Goal: Transaction & Acquisition: Purchase product/service

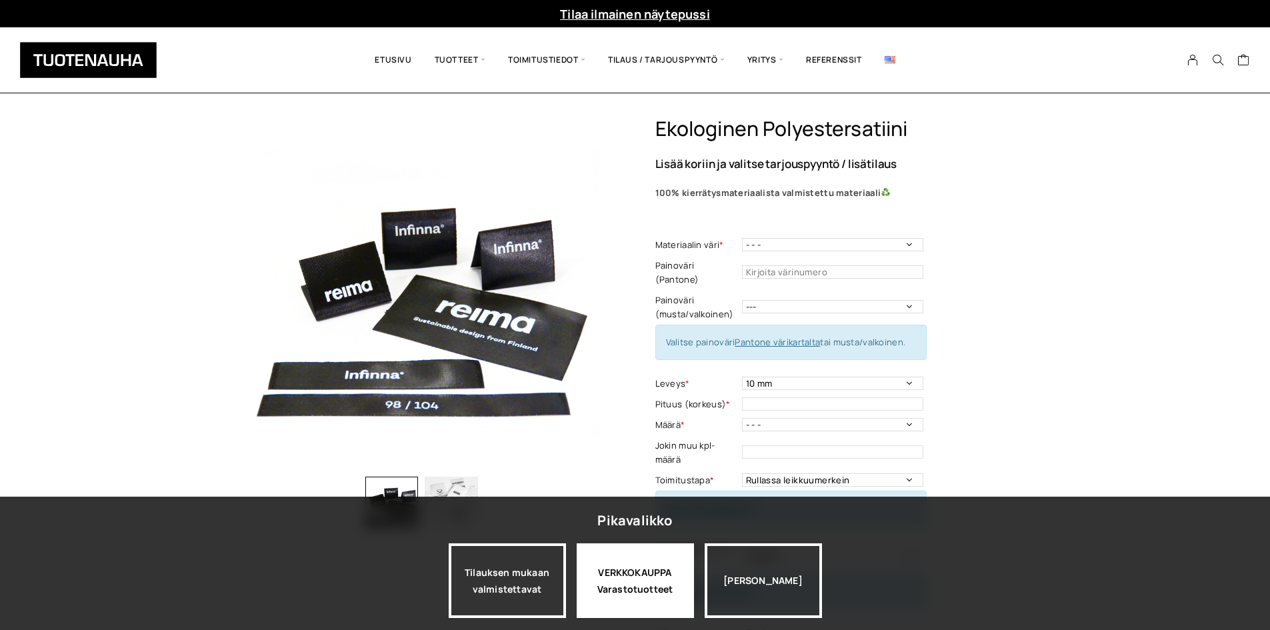
click at [681, 600] on div "VERKKOKAUPPA Varastotuotteet" at bounding box center [634, 580] width 117 height 75
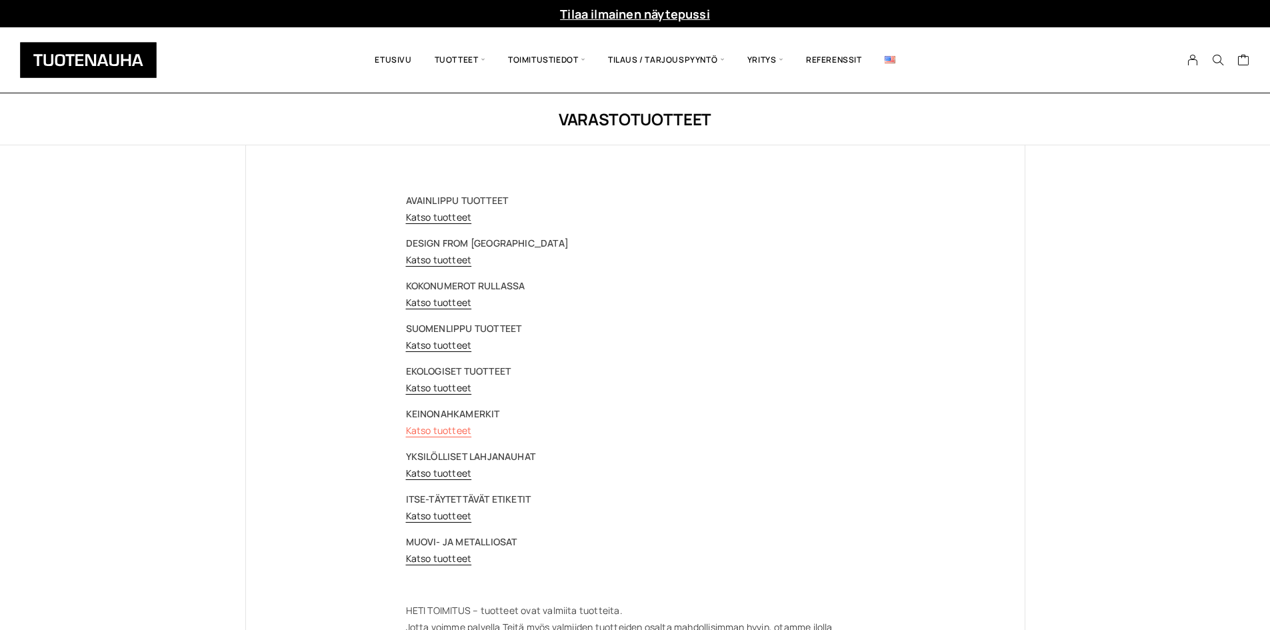
click at [451, 434] on link "Katso tuotteet" at bounding box center [439, 430] width 66 height 13
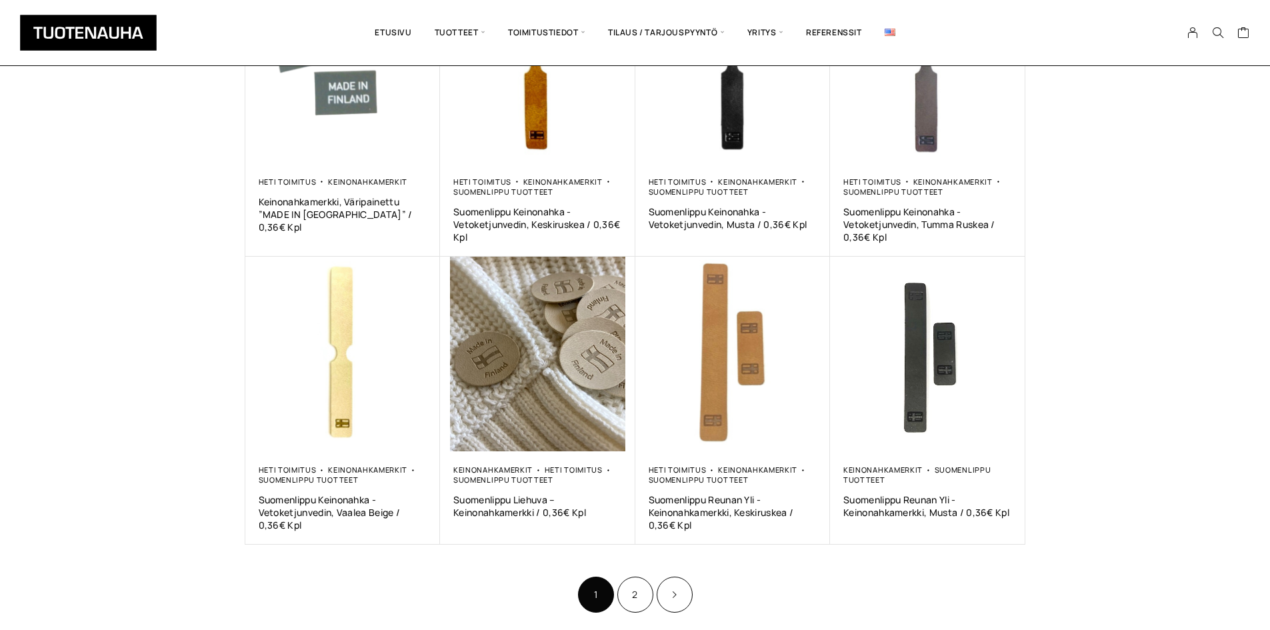
scroll to position [733, 0]
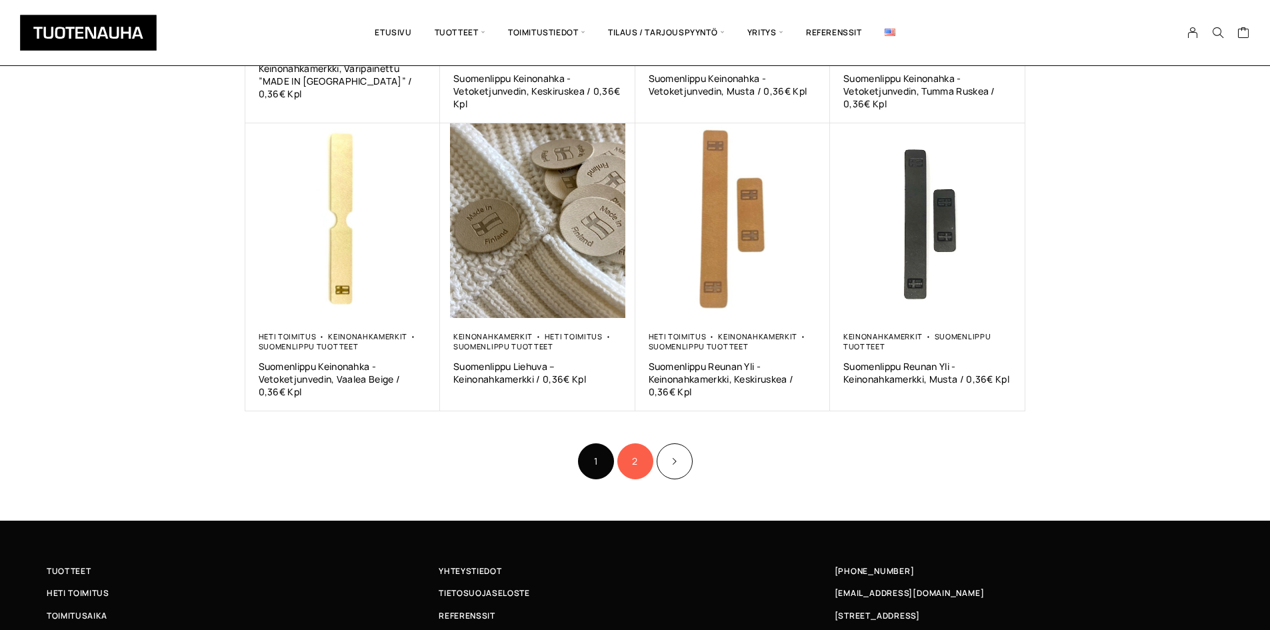
click at [626, 462] on link "2" at bounding box center [635, 461] width 36 height 36
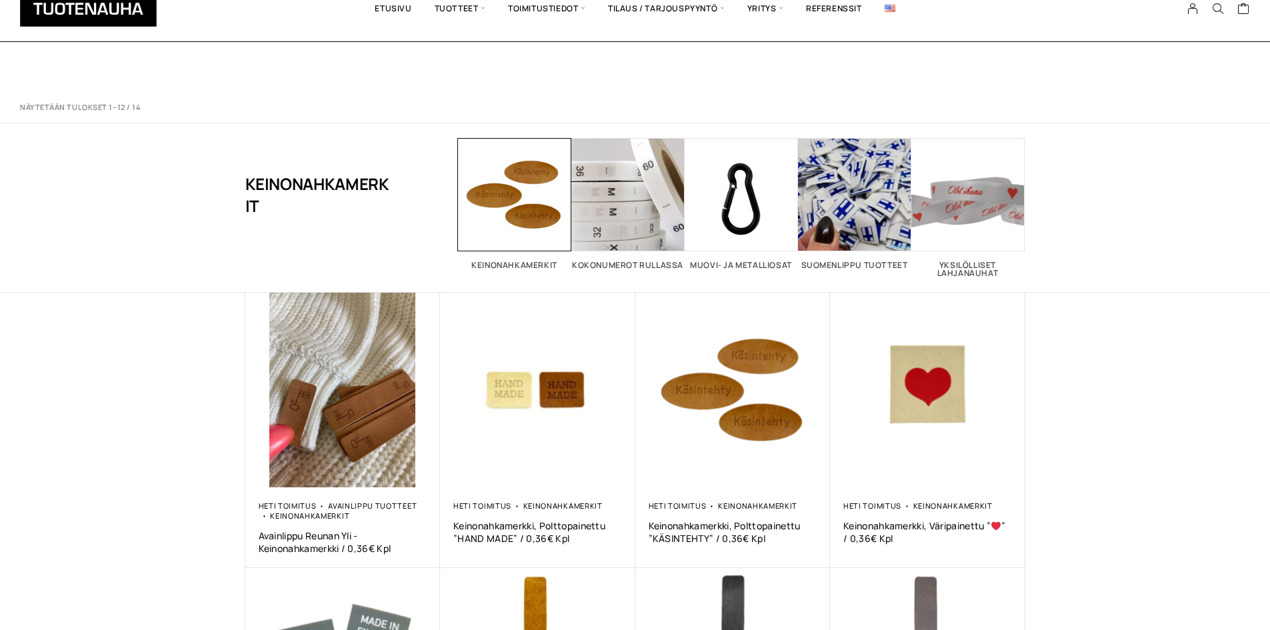
scroll to position [733, 0]
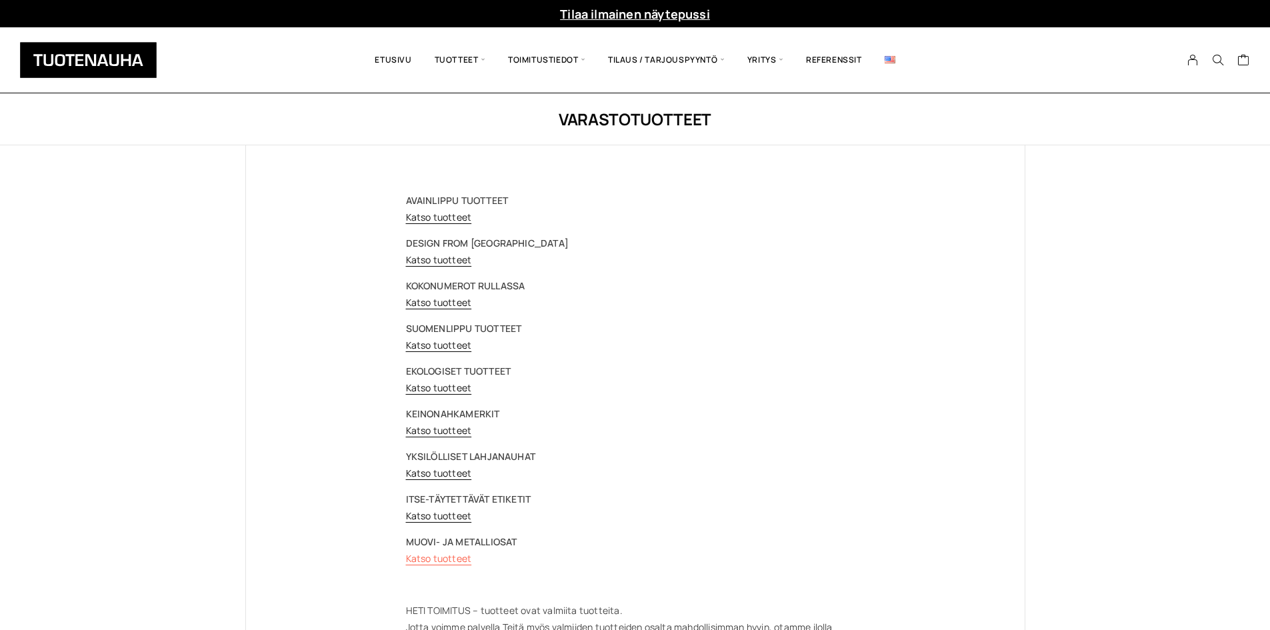
click at [454, 562] on link "Katso tuotteet" at bounding box center [439, 558] width 66 height 13
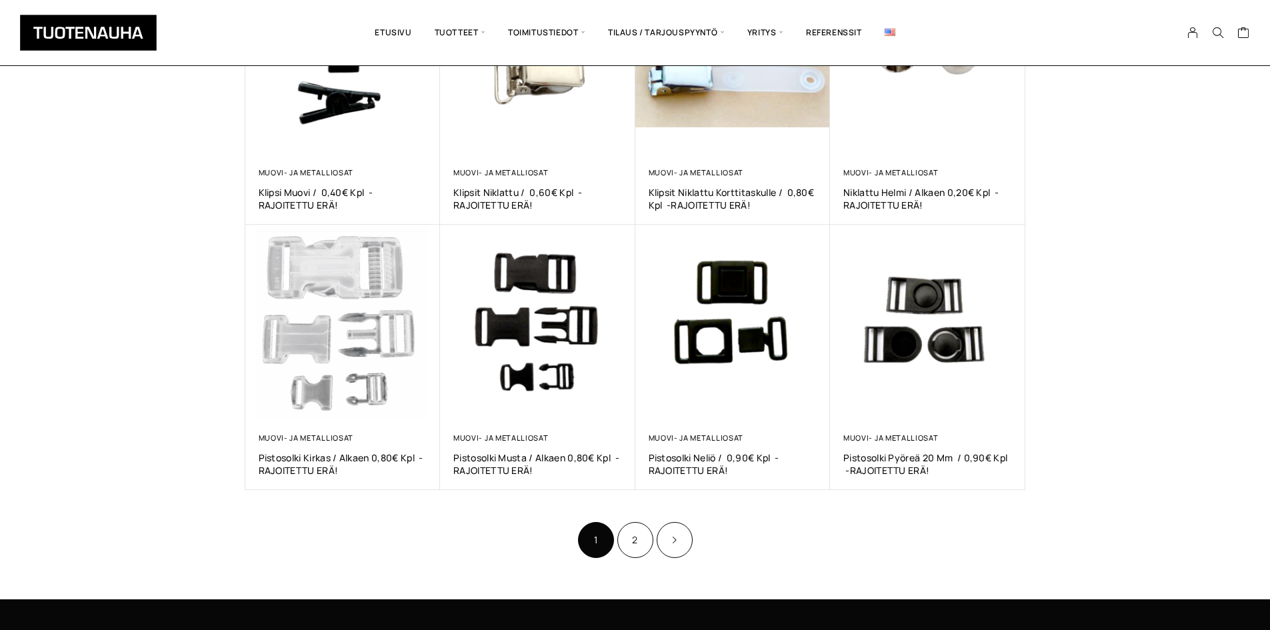
scroll to position [600, 0]
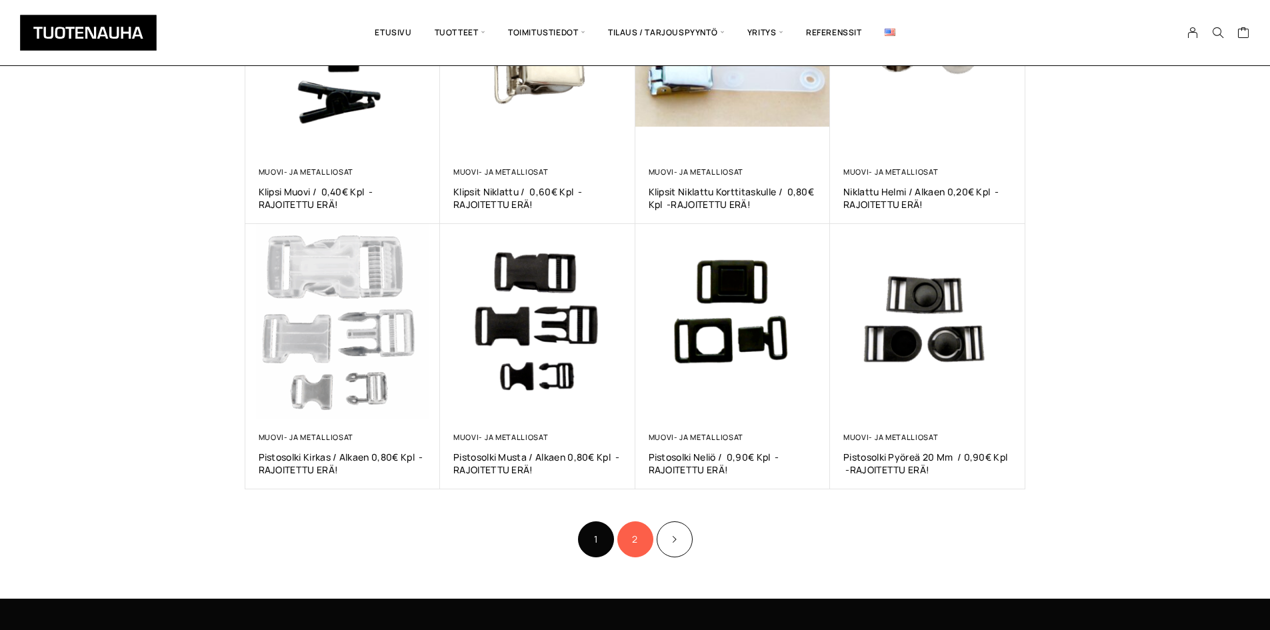
click at [629, 544] on link "2" at bounding box center [635, 539] width 36 height 36
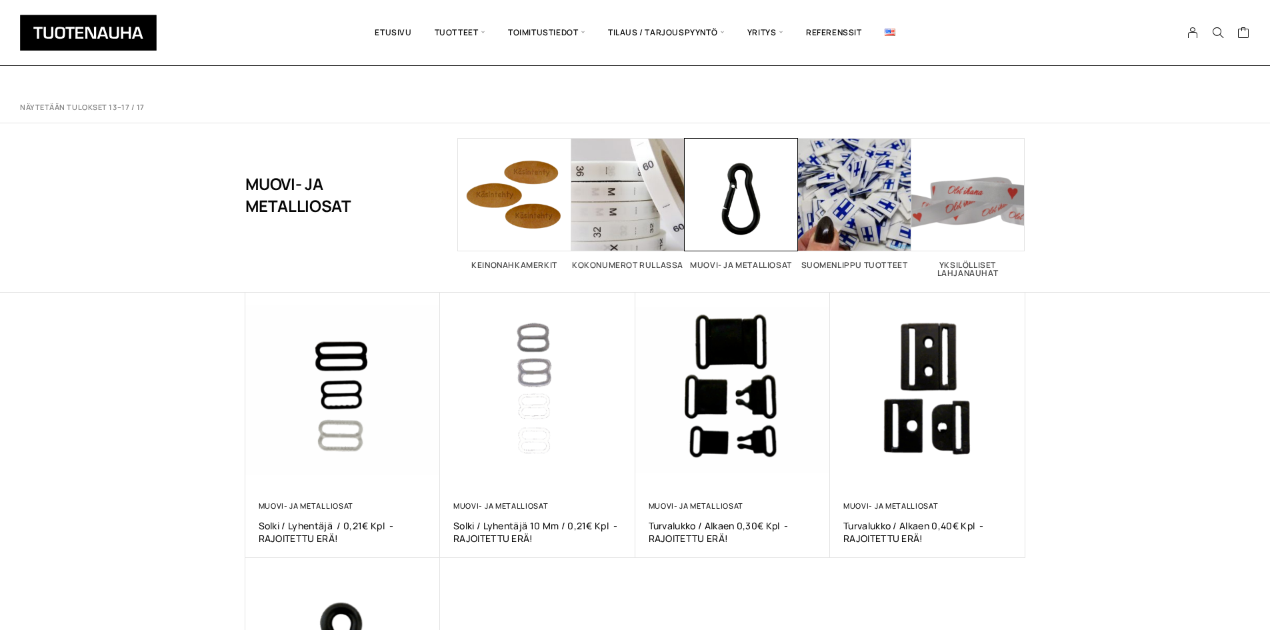
scroll to position [133, 0]
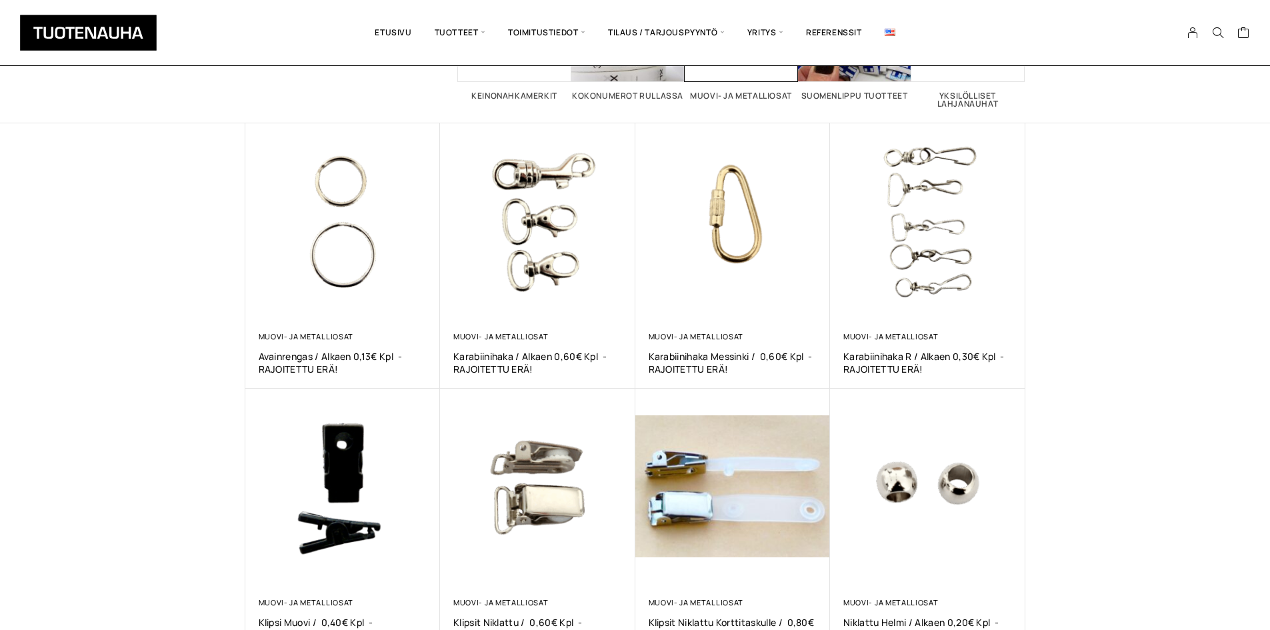
scroll to position [200, 0]
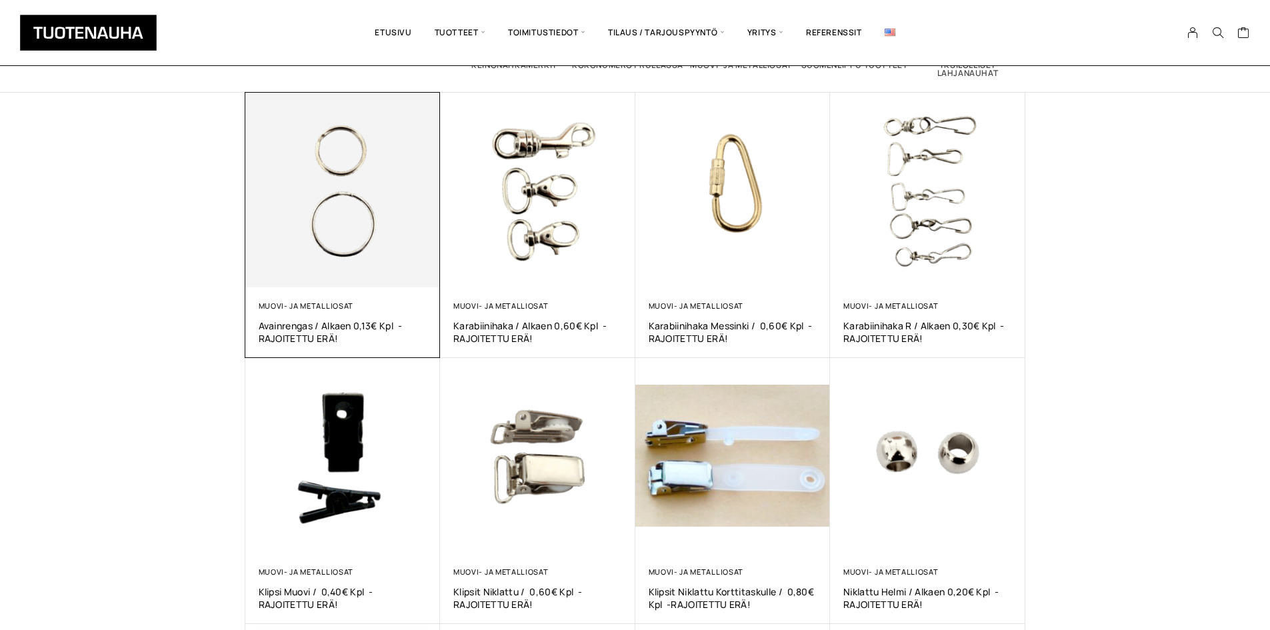
click at [289, 204] on img at bounding box center [342, 190] width 195 height 195
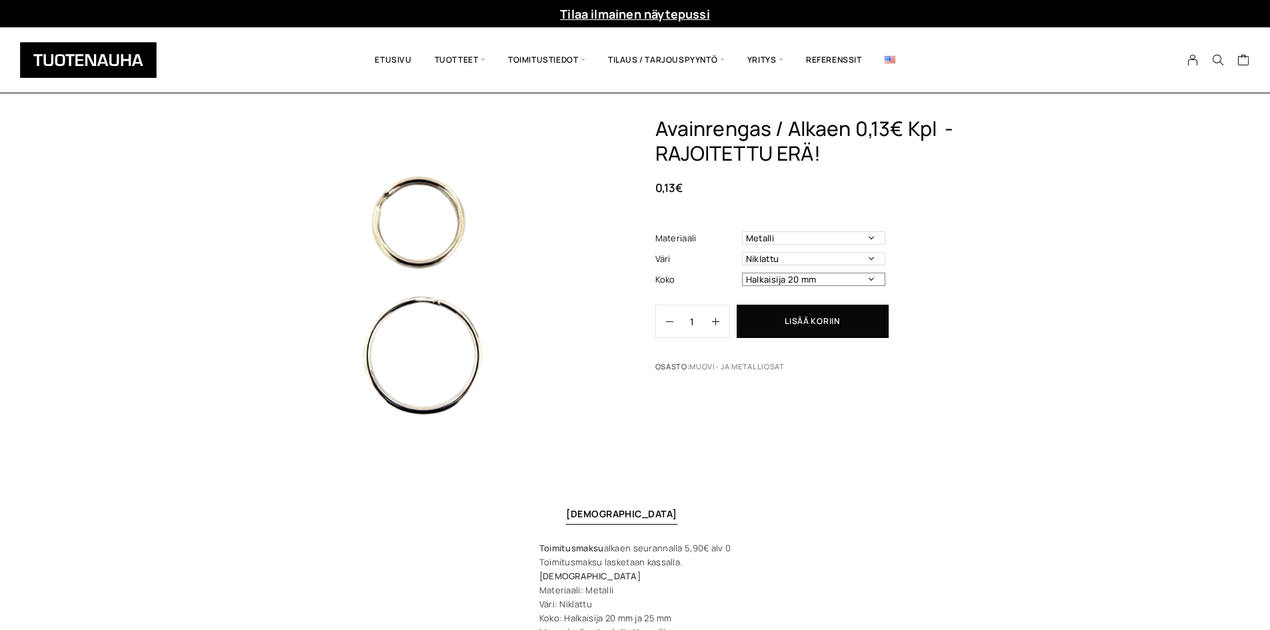
click at [867, 281] on select "Halkaisija 20 mm Halkaisija 25 mm (0,14e/kpl)" at bounding box center [813, 279] width 143 height 13
click at [1003, 443] on div "Avainrengas / alkaen 0,13€ kpl -RAJOITETTU ERÄ! 0,13 € Materiaali Metalli Väri …" at bounding box center [840, 293] width 370 height 353
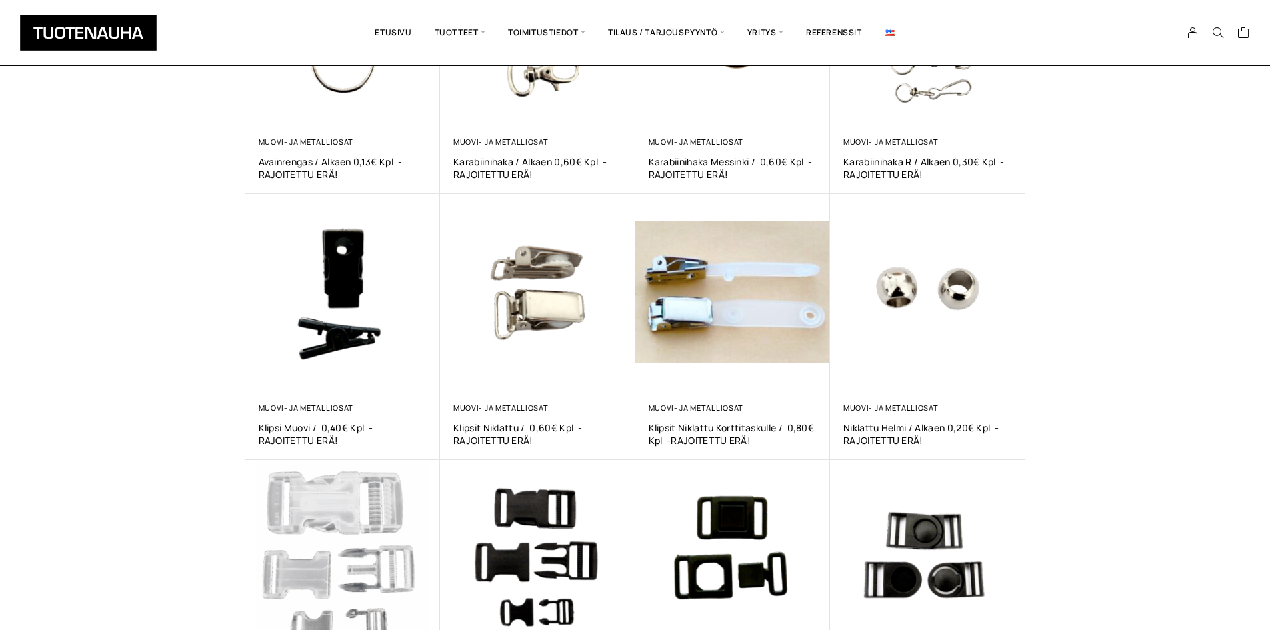
scroll to position [200, 0]
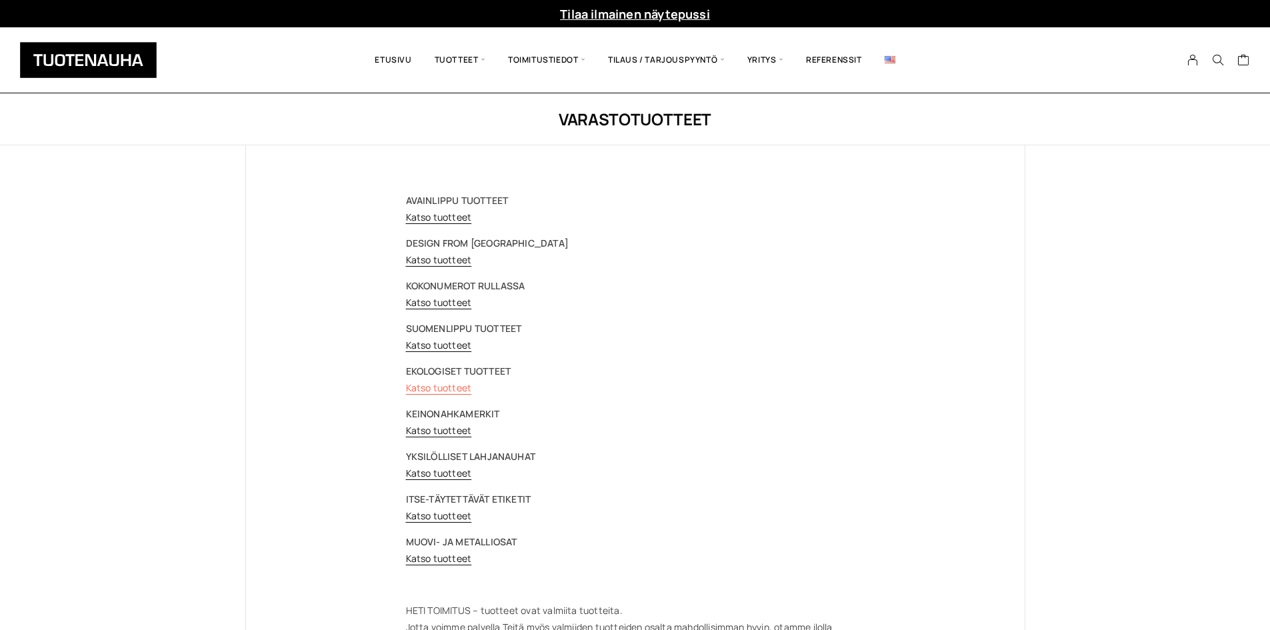
click at [440, 389] on link "Katso tuotteet" at bounding box center [439, 387] width 66 height 13
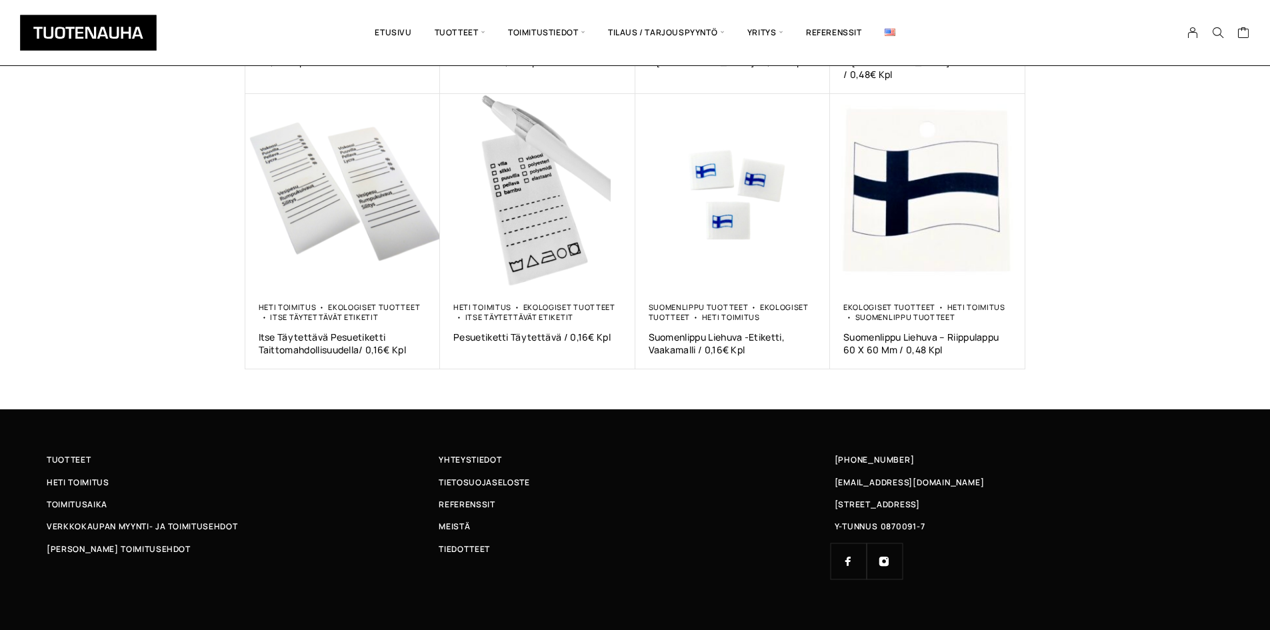
scroll to position [363, 0]
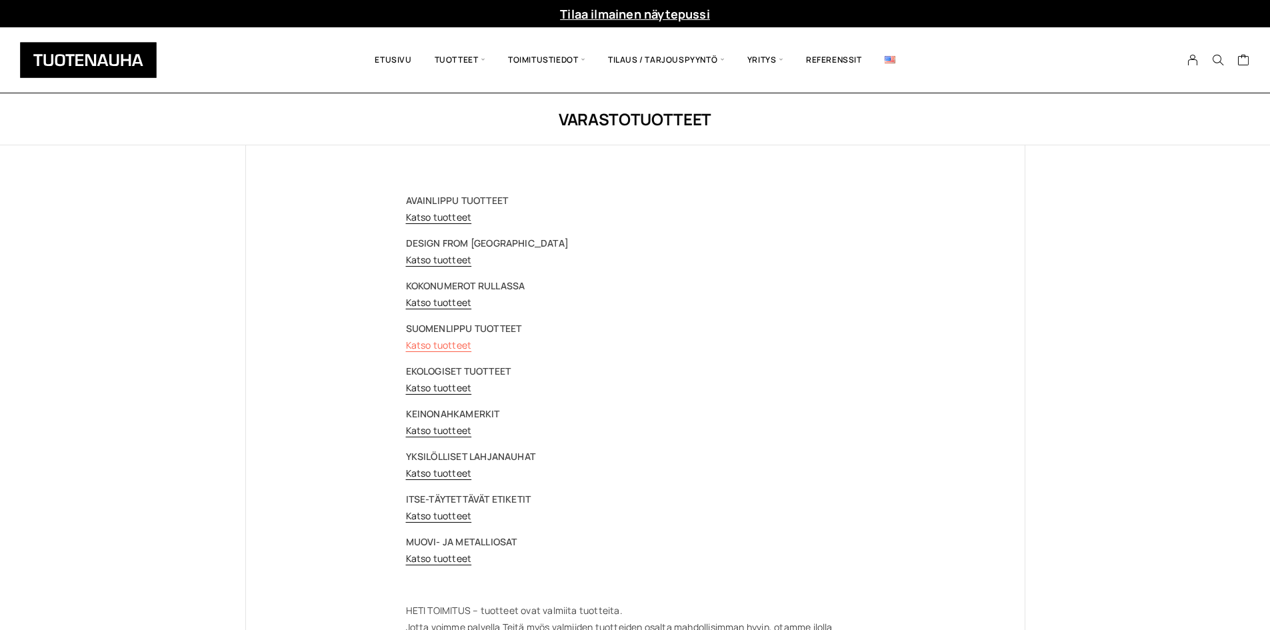
click at [437, 339] on link "Katso tuotteet" at bounding box center [439, 345] width 66 height 13
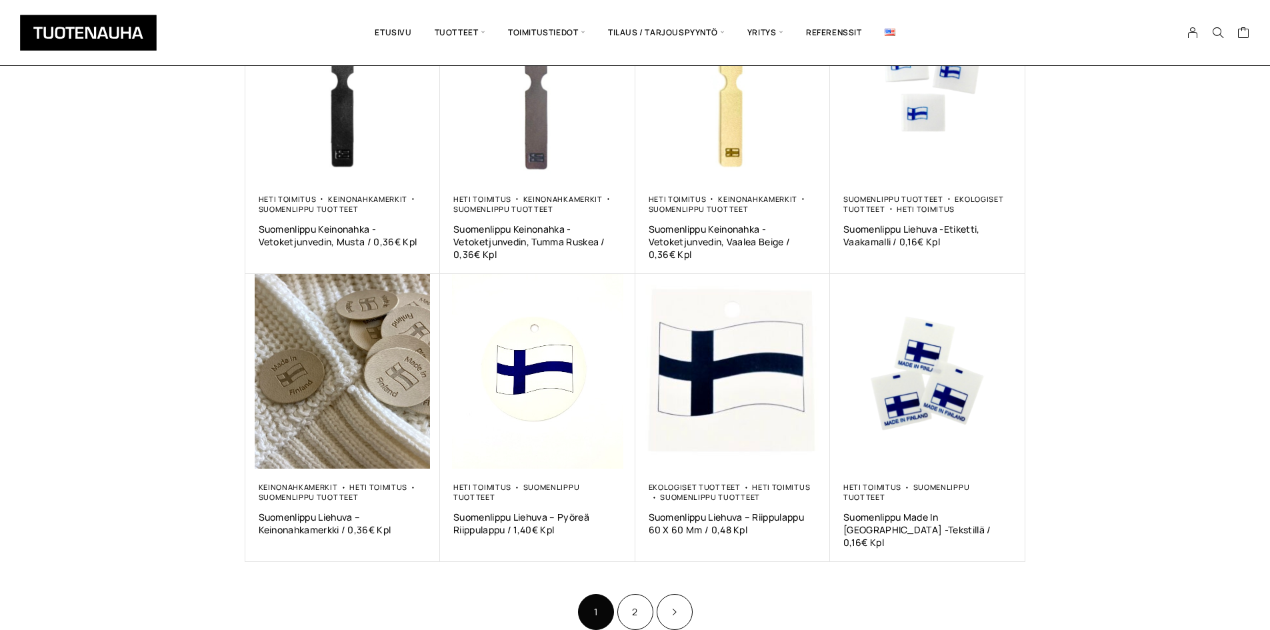
scroll to position [600, 0]
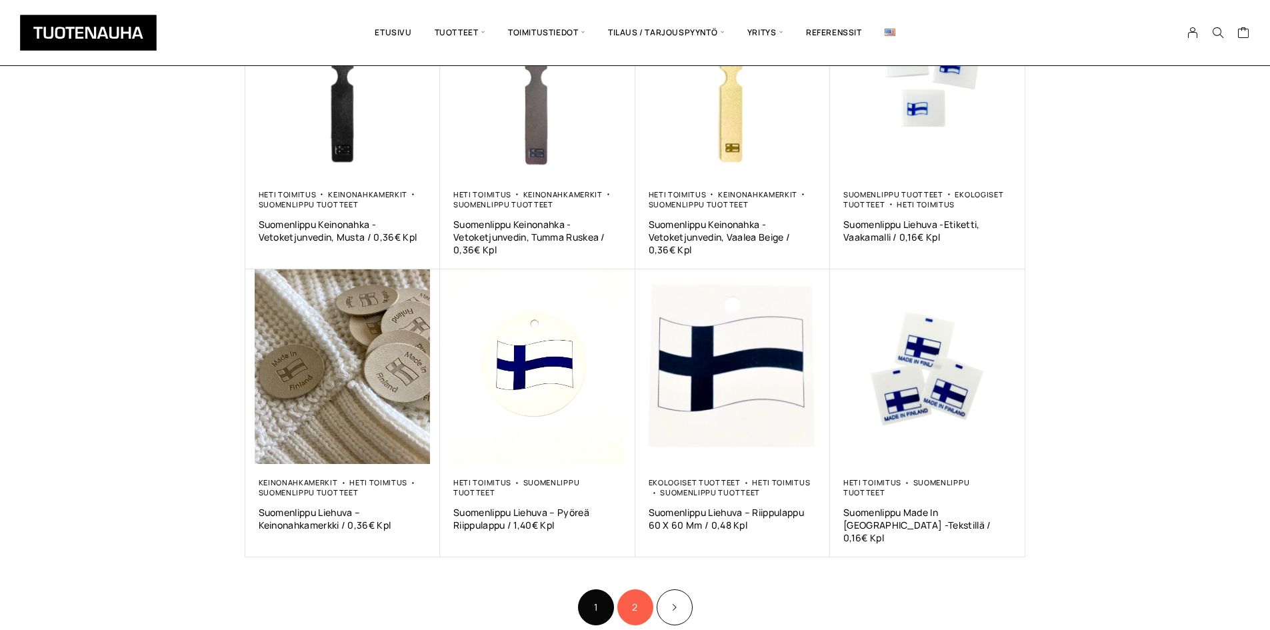
click at [623, 598] on link "2" at bounding box center [635, 607] width 36 height 36
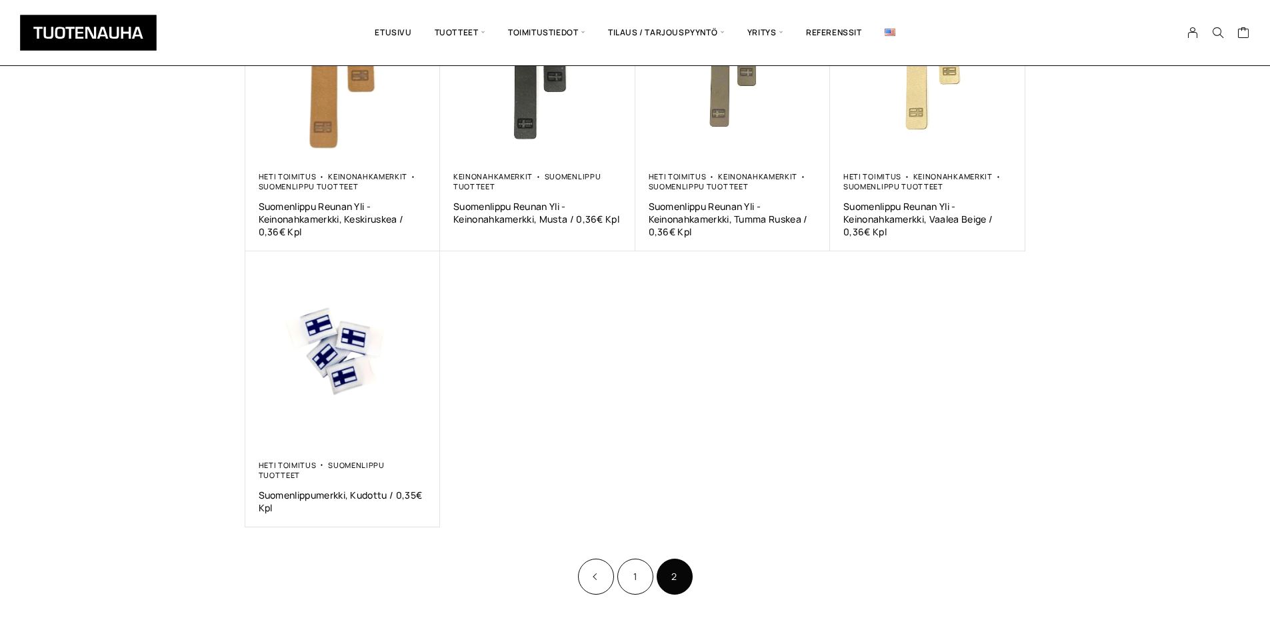
scroll to position [333, 0]
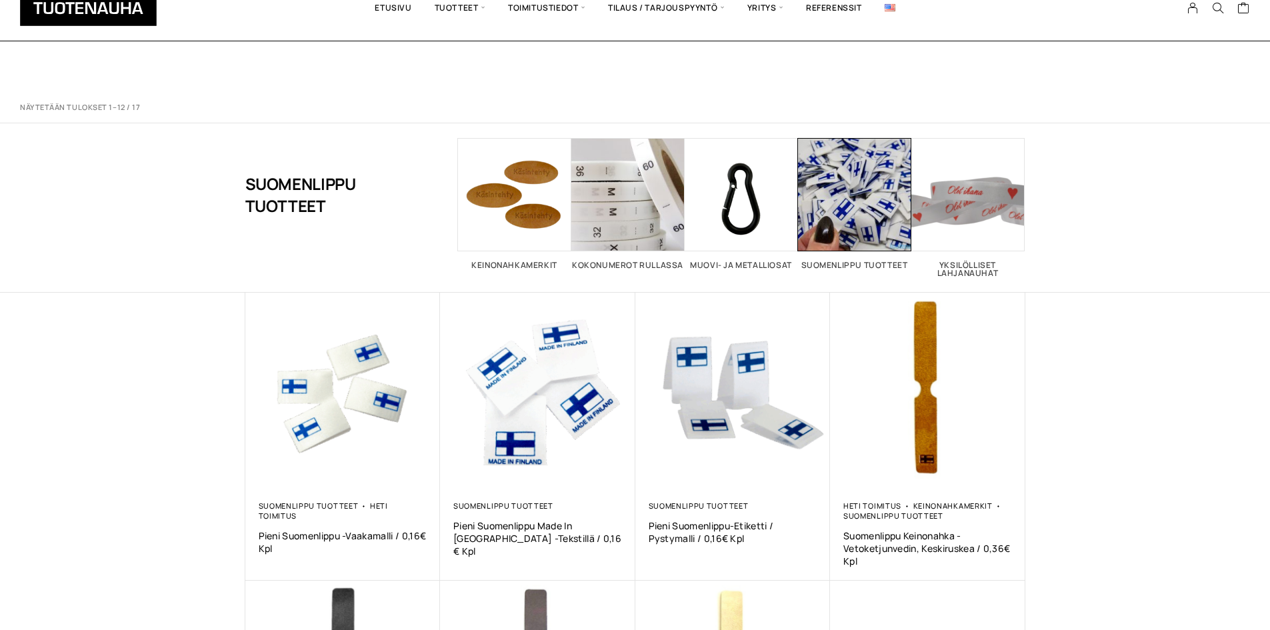
scroll to position [600, 0]
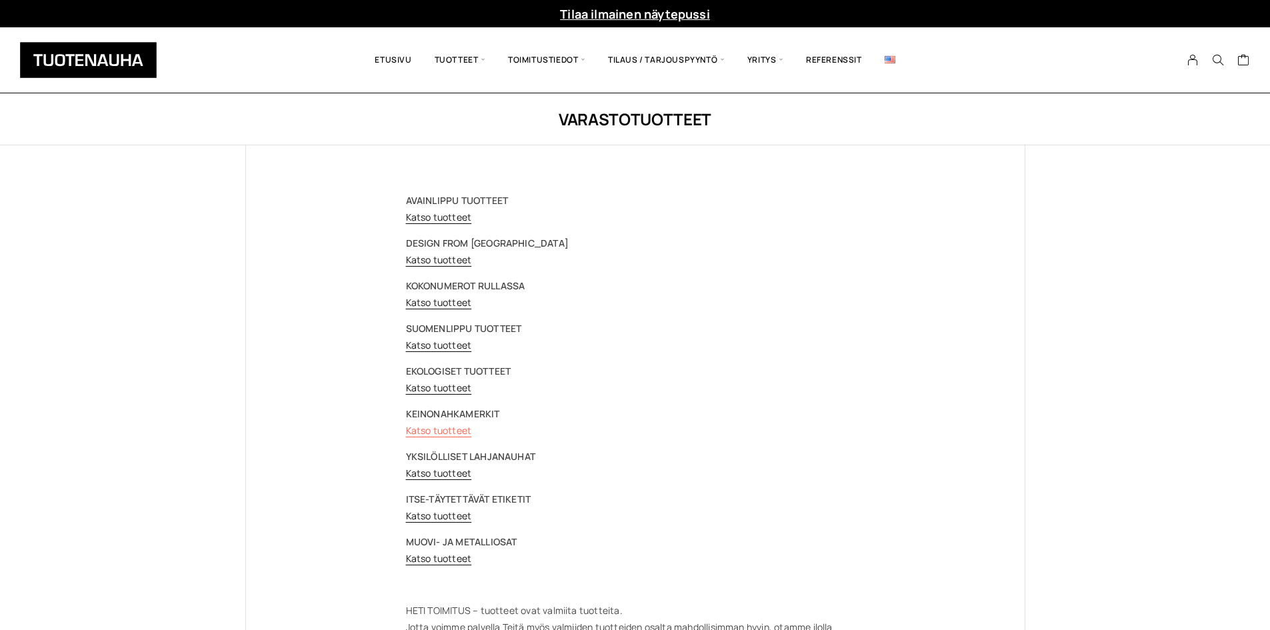
click at [428, 433] on link "Katso tuotteet" at bounding box center [439, 430] width 66 height 13
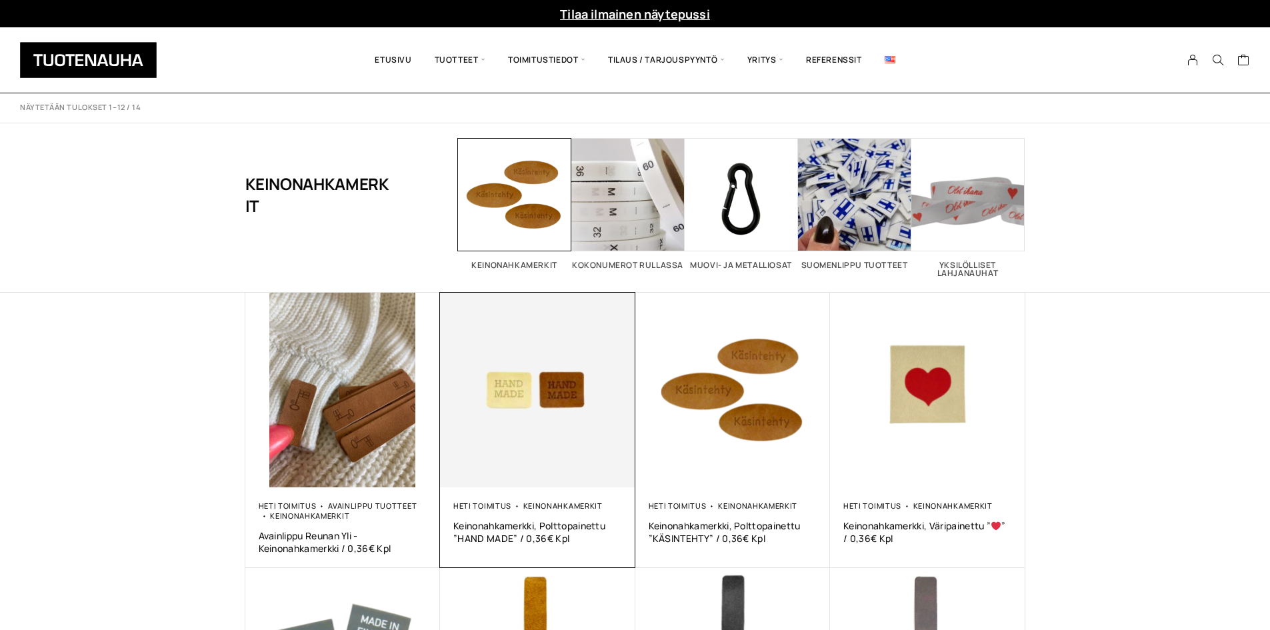
click at [486, 343] on img at bounding box center [537, 390] width 195 height 195
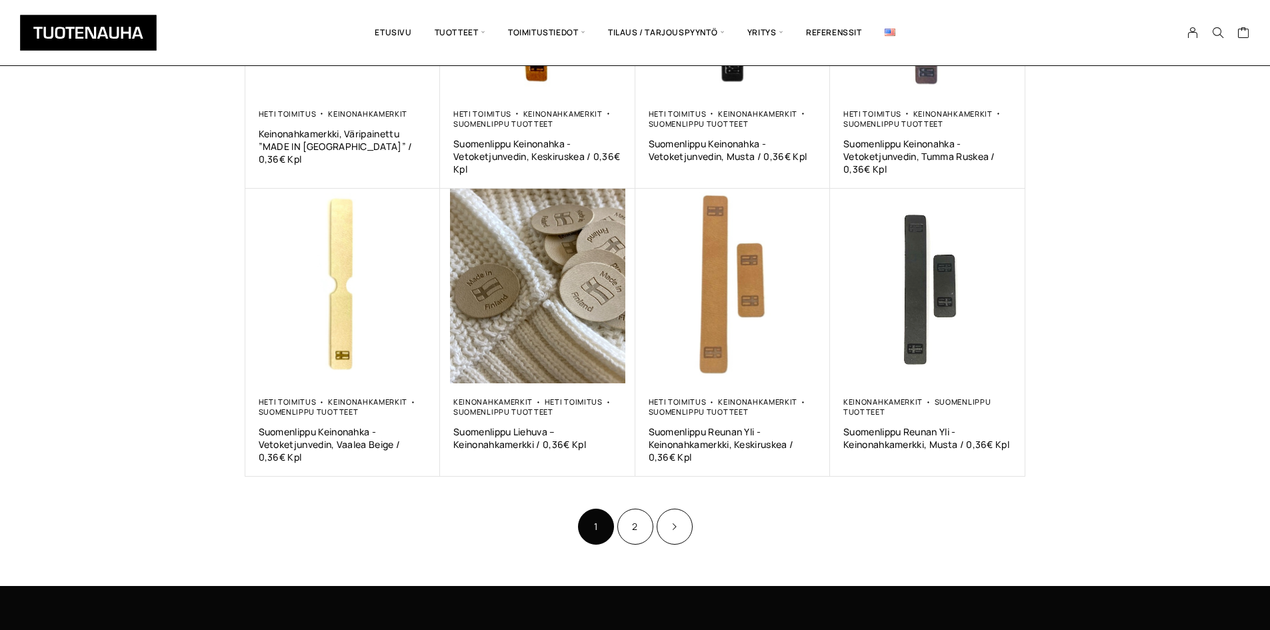
scroll to position [800, 0]
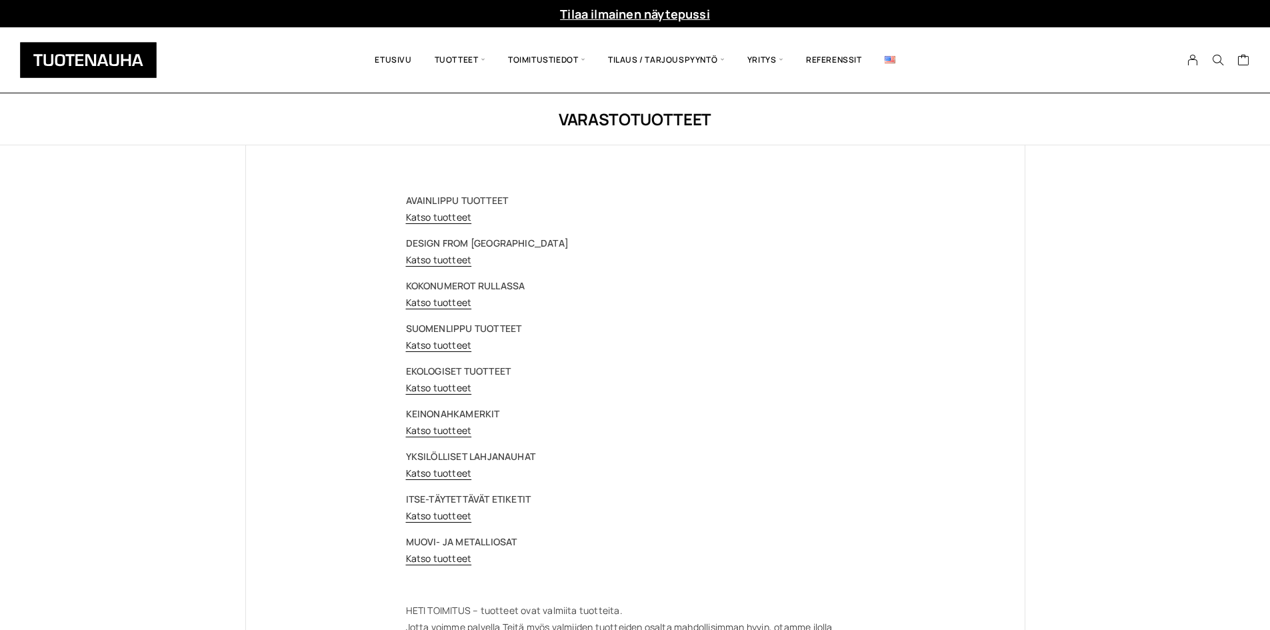
click at [451, 333] on strong "SUOMENLIPPU TUOTTEET" at bounding box center [464, 328] width 116 height 13
click at [451, 345] on link "Katso tuotteet" at bounding box center [439, 345] width 66 height 13
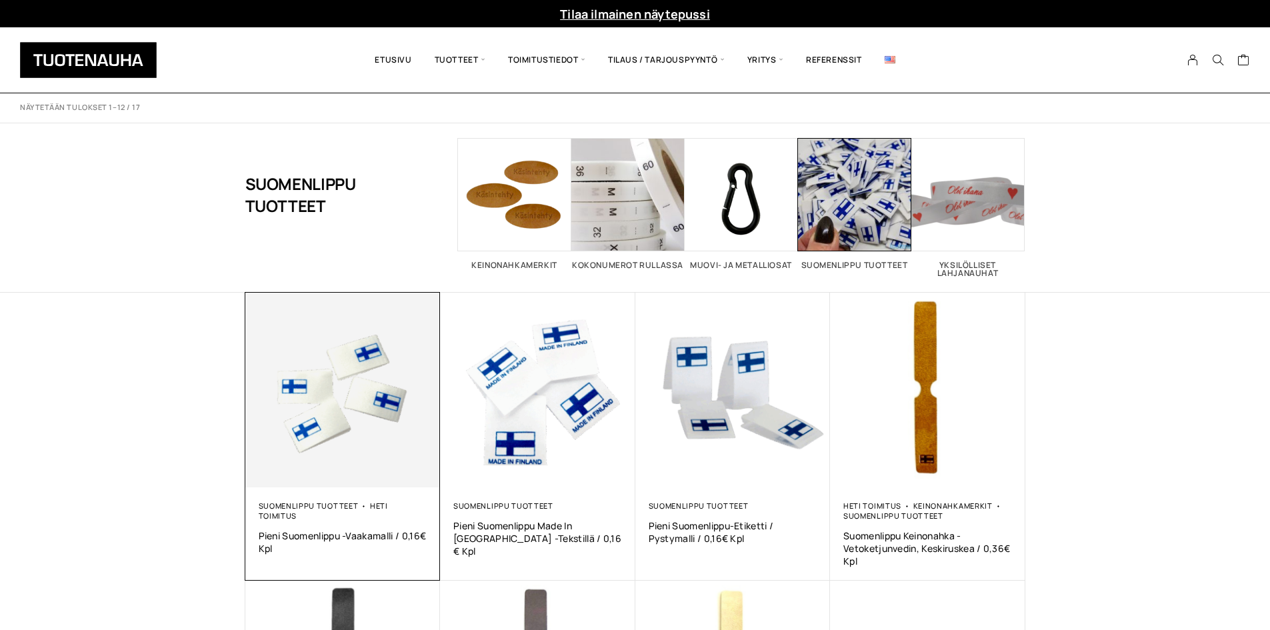
click at [360, 375] on img at bounding box center [342, 390] width 195 height 195
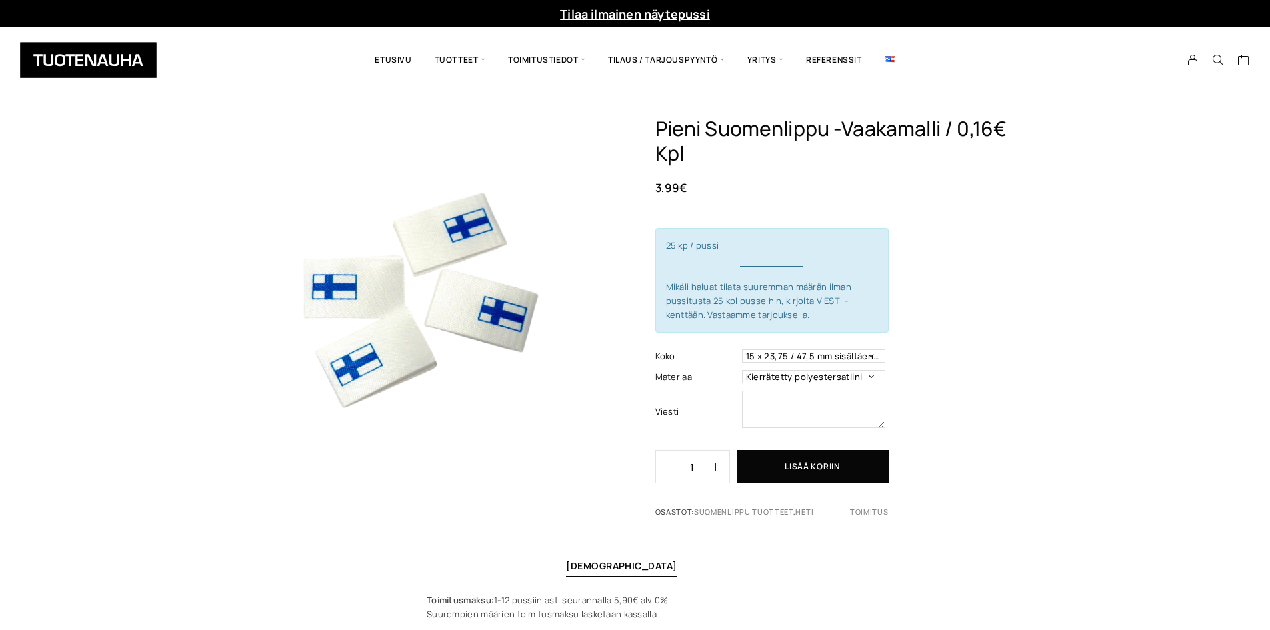
click at [209, 331] on div "Pieni Suomenlippu -vaakamalli / 0,16€ kpl 3,99 € 25 kpl/ pussi Mikäli haluat ti…" at bounding box center [635, 440] width 1270 height 646
